Goal: Task Accomplishment & Management: Complete application form

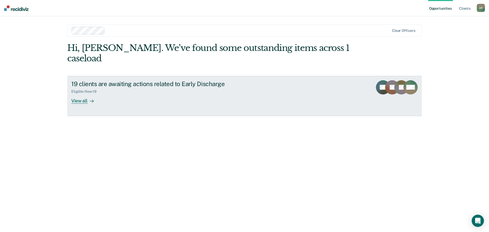
click at [80, 94] on div "View all" at bounding box center [85, 99] width 29 height 10
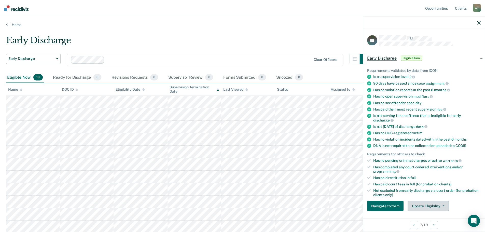
click at [434, 204] on button "Update Eligibility" at bounding box center [428, 206] width 41 height 10
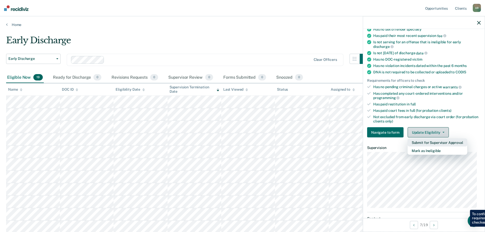
scroll to position [78, 0]
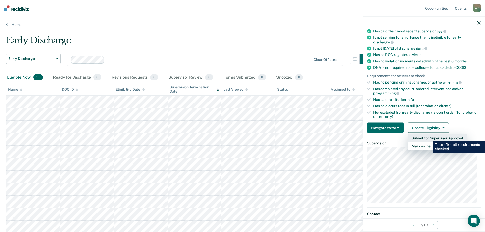
click at [429, 137] on button "Submit for Supervisor Approval" at bounding box center [438, 138] width 60 height 8
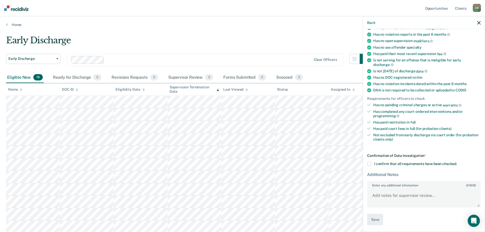
click at [370, 164] on span at bounding box center [369, 164] width 4 height 4
click at [457, 162] on input "I confirm that all requirements have been checked." at bounding box center [457, 162] width 0 height 0
click at [400, 193] on textarea "Enter any additional information 0 / 1600" at bounding box center [424, 197] width 113 height 19
type textarea "Submitte"
click at [480, 22] on icon "button" at bounding box center [479, 23] width 4 height 4
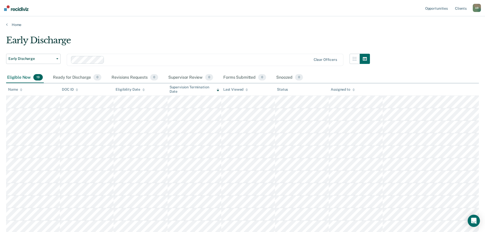
click at [134, 87] on div "Eligibility Date" at bounding box center [130, 89] width 29 height 4
click at [134, 89] on div "Eligibility Date" at bounding box center [130, 89] width 29 height 4
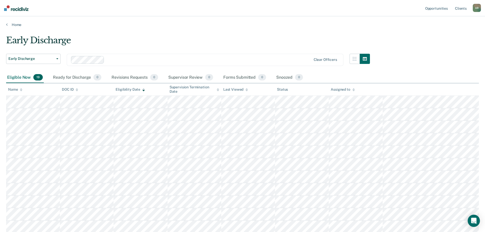
click at [134, 89] on div "Eligibility Date" at bounding box center [130, 89] width 29 height 4
click at [55, 61] on button "Early Discharge" at bounding box center [33, 59] width 55 height 10
click at [53, 59] on span "Early Discharge" at bounding box center [31, 59] width 46 height 4
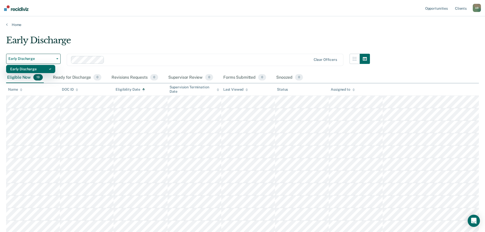
click at [47, 70] on div "Early Discharge" at bounding box center [30, 69] width 41 height 8
click at [56, 60] on button "Early Discharge" at bounding box center [33, 59] width 55 height 10
click at [134, 91] on div "Eligibility Date" at bounding box center [130, 89] width 29 height 4
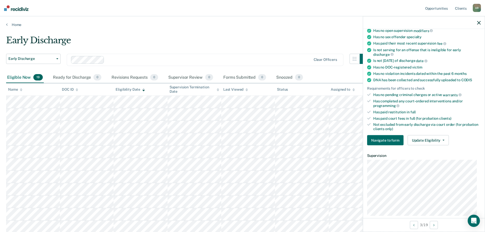
scroll to position [102, 0]
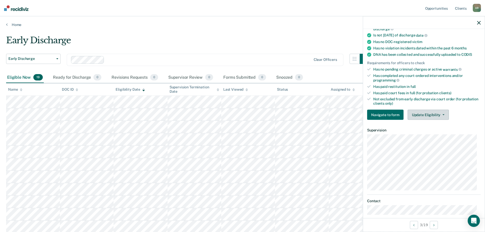
click at [424, 117] on button "Update Eligibility" at bounding box center [428, 115] width 41 height 10
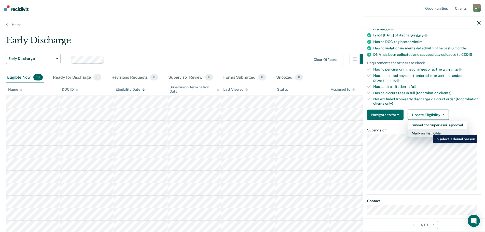
click at [429, 131] on button "Mark as Ineligible" at bounding box center [438, 133] width 60 height 8
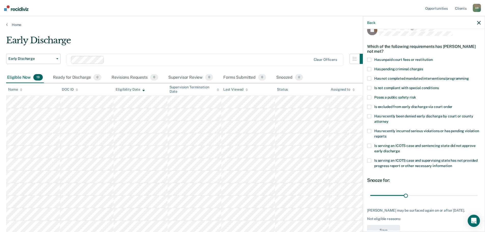
scroll to position [2, 0]
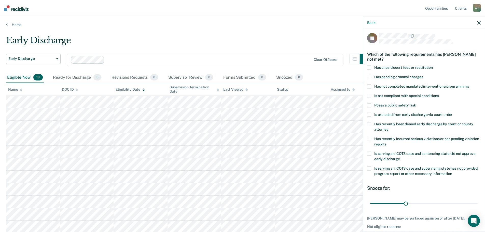
click at [378, 104] on span "Poses a public safety risk" at bounding box center [395, 105] width 42 height 4
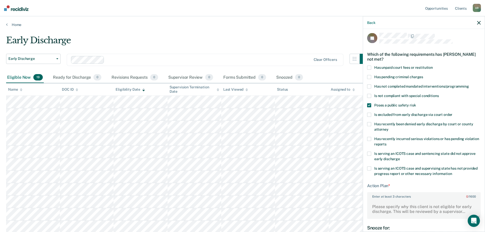
click at [381, 105] on span "Poses a public safety risk" at bounding box center [395, 105] width 42 height 4
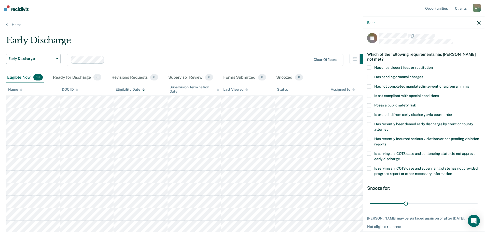
scroll to position [28, 0]
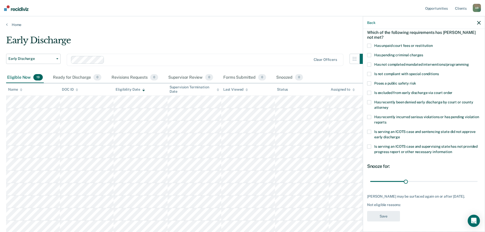
click at [478, 23] on icon "button" at bounding box center [479, 23] width 4 height 4
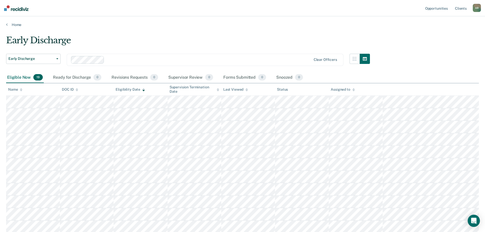
click at [271, 27] on main "Early Discharge Early Discharge Early Discharge Clear officers Eligible Now 19 …" at bounding box center [242, 197] width 485 height 341
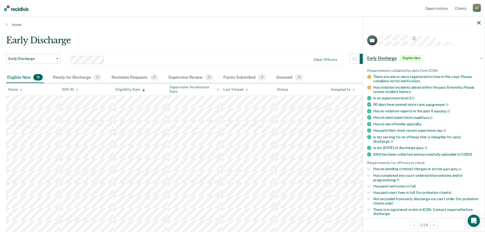
click at [480, 22] on icon "button" at bounding box center [479, 23] width 4 height 4
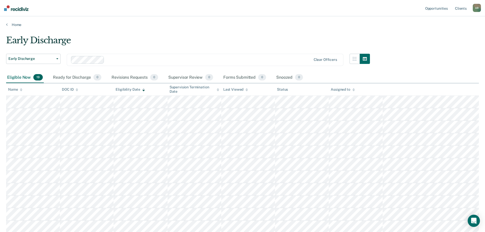
drag, startPoint x: 270, startPoint y: 15, endPoint x: 177, endPoint y: 30, distance: 94.2
click at [267, 17] on div "Opportunities Client s [PERSON_NAME] A R Profile How it works Log Out Home Earl…" at bounding box center [242, 185] width 485 height 370
